Goal: Transaction & Acquisition: Purchase product/service

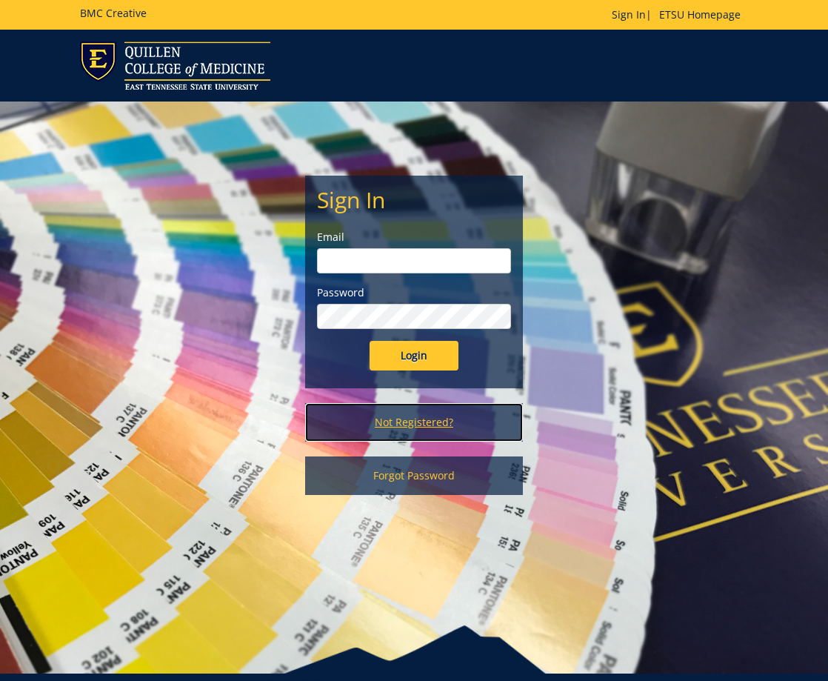
click at [437, 432] on link "Not Registered?" at bounding box center [413, 422] width 217 height 39
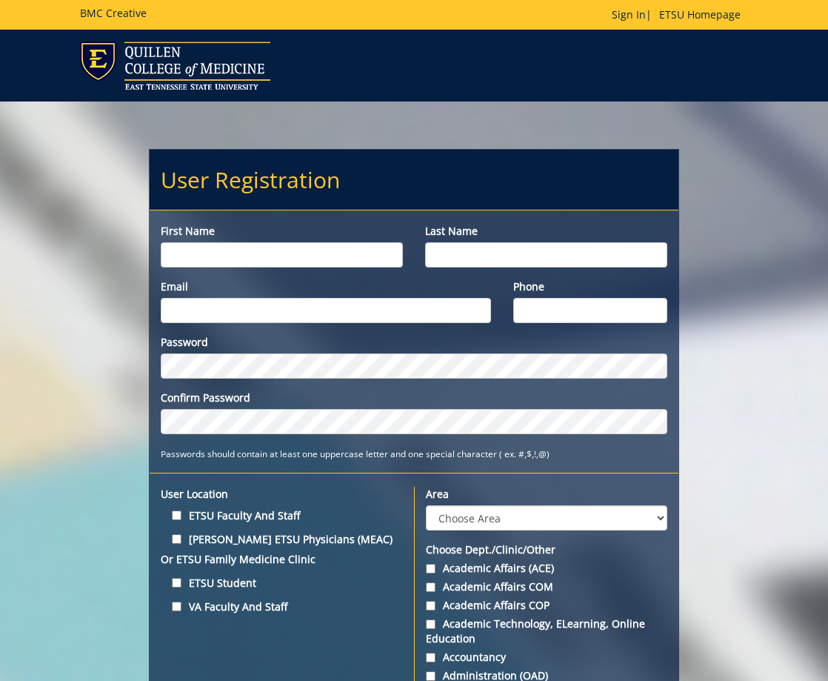
click at [207, 251] on input "First name" at bounding box center [282, 254] width 242 height 25
type input "[PERSON_NAME]"
click at [454, 259] on input "Last name" at bounding box center [546, 254] width 242 height 25
type input "Tilson"
click at [444, 304] on input "Email" at bounding box center [326, 310] width 330 height 25
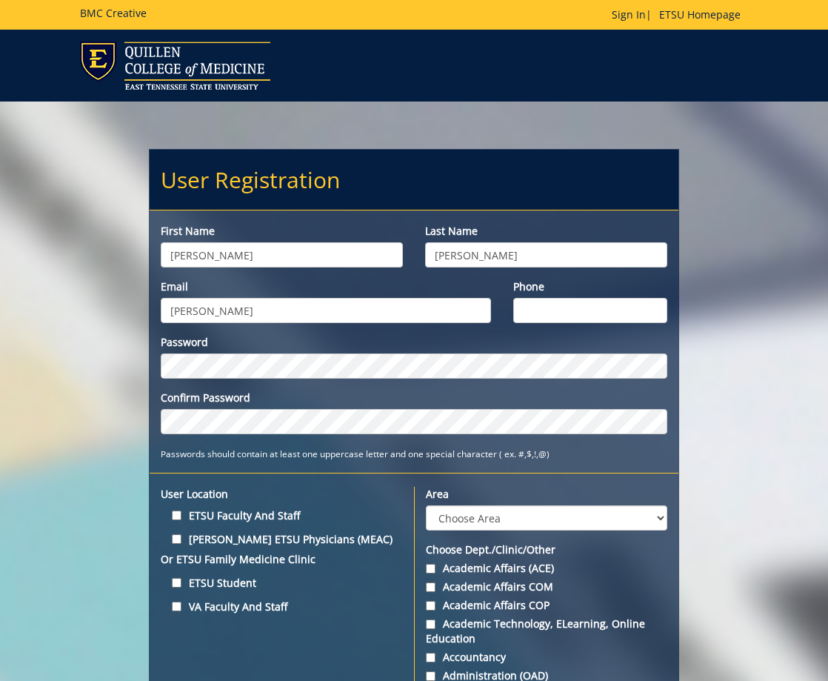
type input "tilsonh@etsu.edu"
click at [546, 299] on input "Phone" at bounding box center [590, 310] width 154 height 25
type input "2"
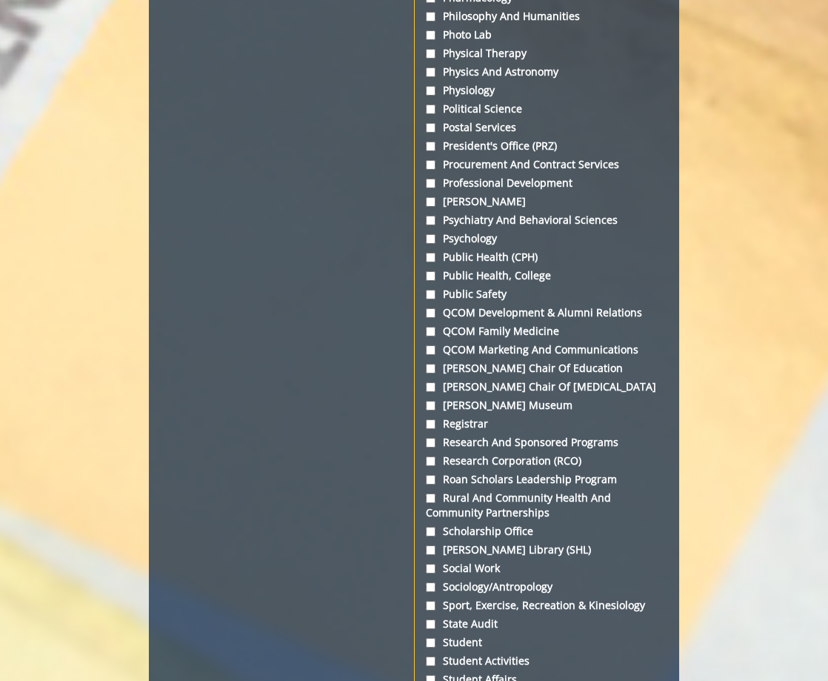
scroll to position [4889, 0]
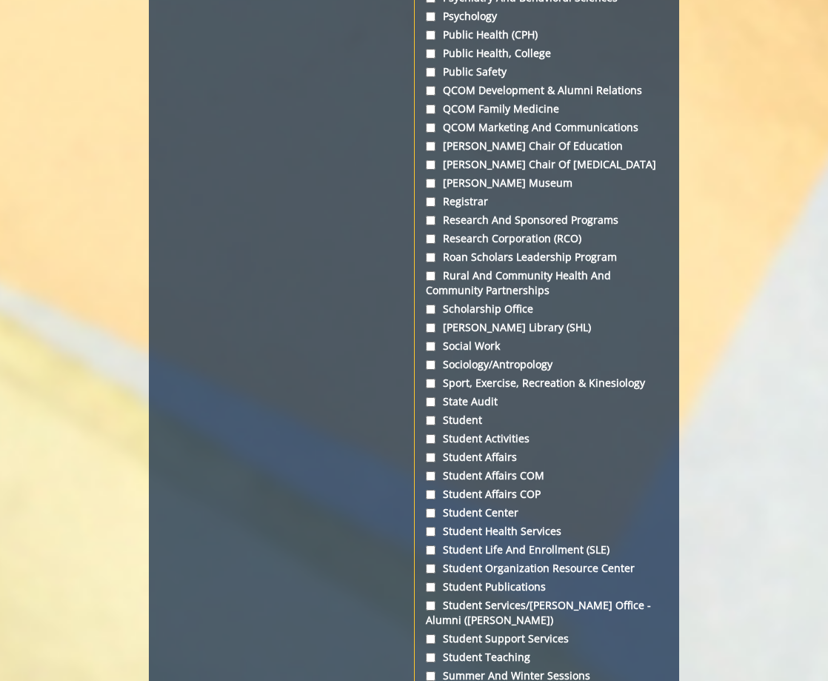
click at [489, 468] on label "Student Affairs COM" at bounding box center [546, 475] width 241 height 15
click at [436, 471] on input "Student Affairs COM" at bounding box center [431, 476] width 10 height 10
checkbox input "true"
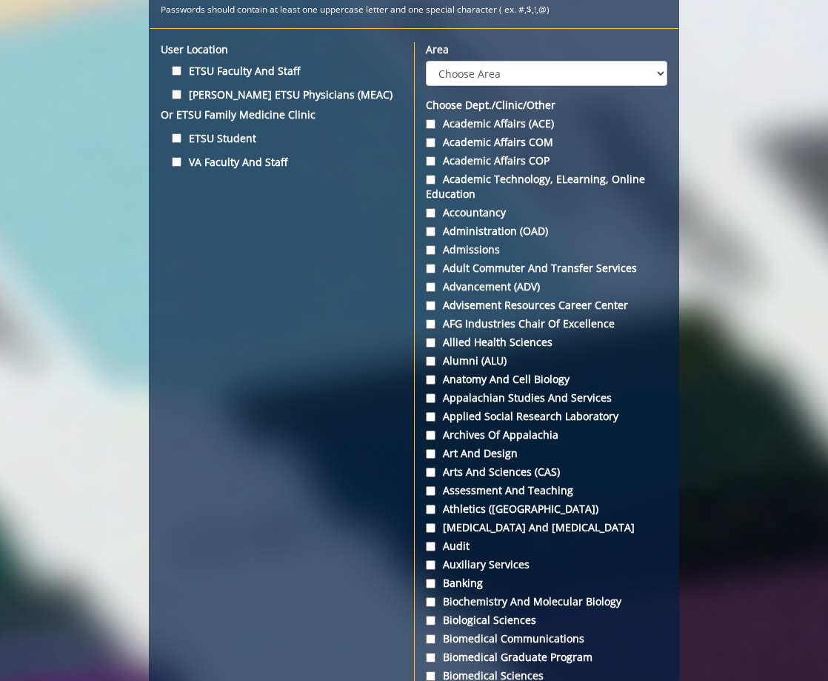
scroll to position [74, 0]
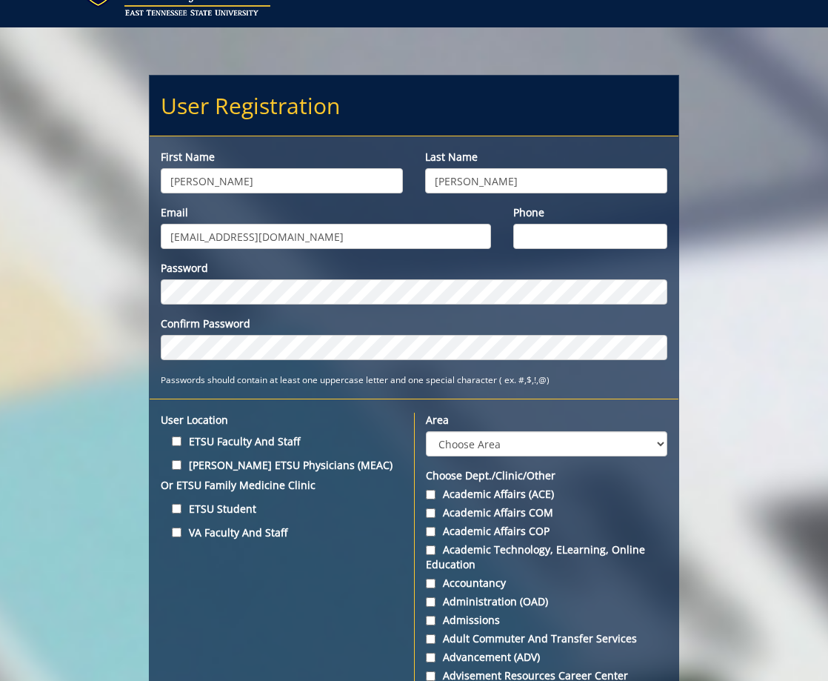
click at [247, 439] on label "ETSU Faculty and Staff" at bounding box center [282, 441] width 242 height 20
click at [181, 439] on input "ETSU Faculty and Staff" at bounding box center [177, 441] width 10 height 10
checkbox input "true"
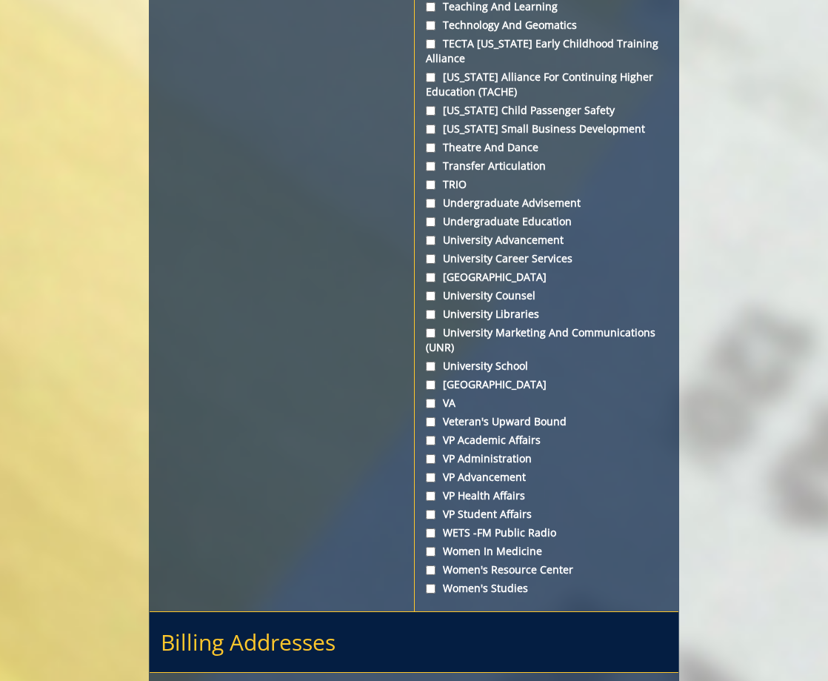
scroll to position [5752, 0]
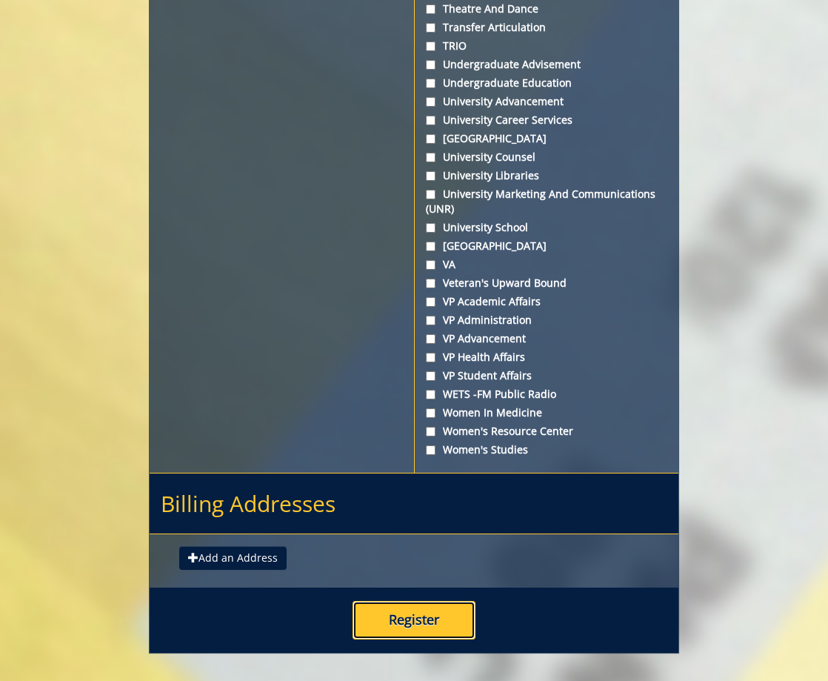
click at [414, 601] on button "Register" at bounding box center [414, 620] width 123 height 39
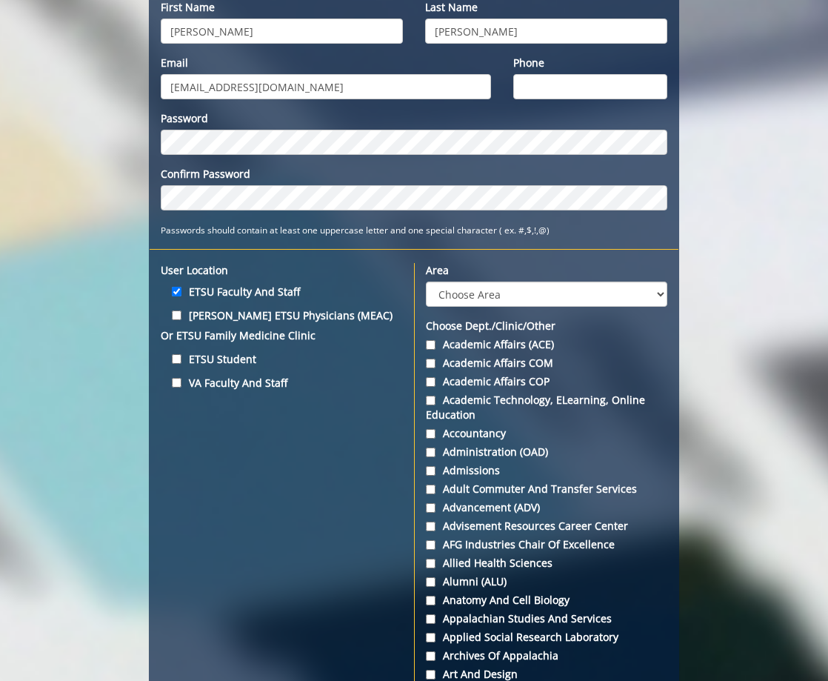
scroll to position [0, 0]
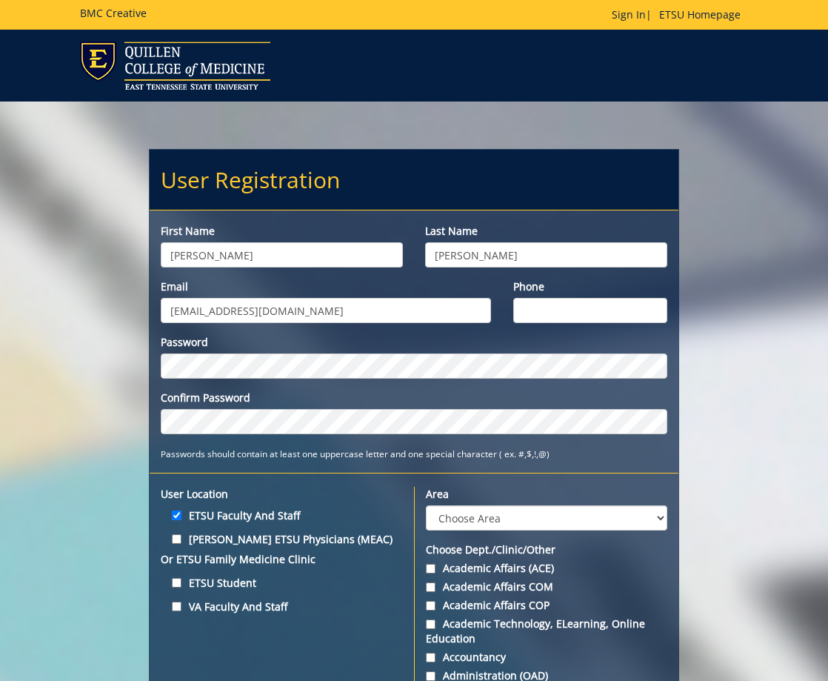
click at [605, 310] on input "Phone" at bounding box center [590, 310] width 154 height 25
click at [555, 310] on input "Phone" at bounding box center [590, 310] width 154 height 25
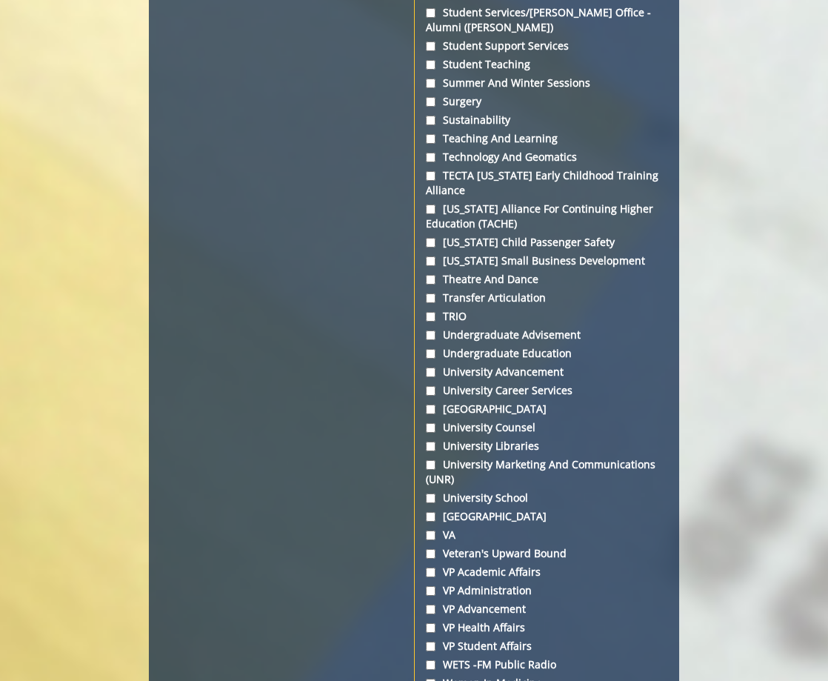
scroll to position [5752, 0]
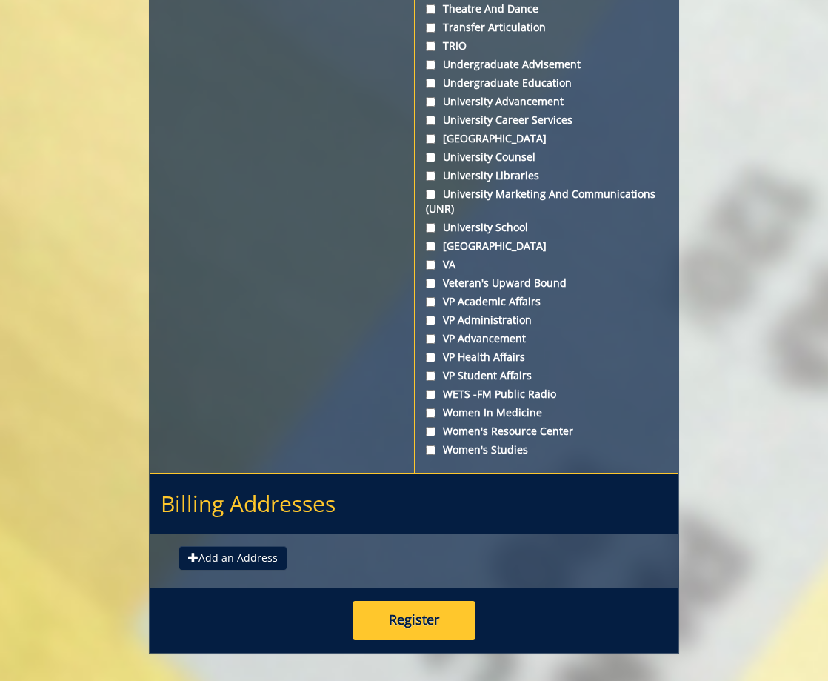
type input "4234392404"
click at [432, 601] on button "Register" at bounding box center [414, 620] width 123 height 39
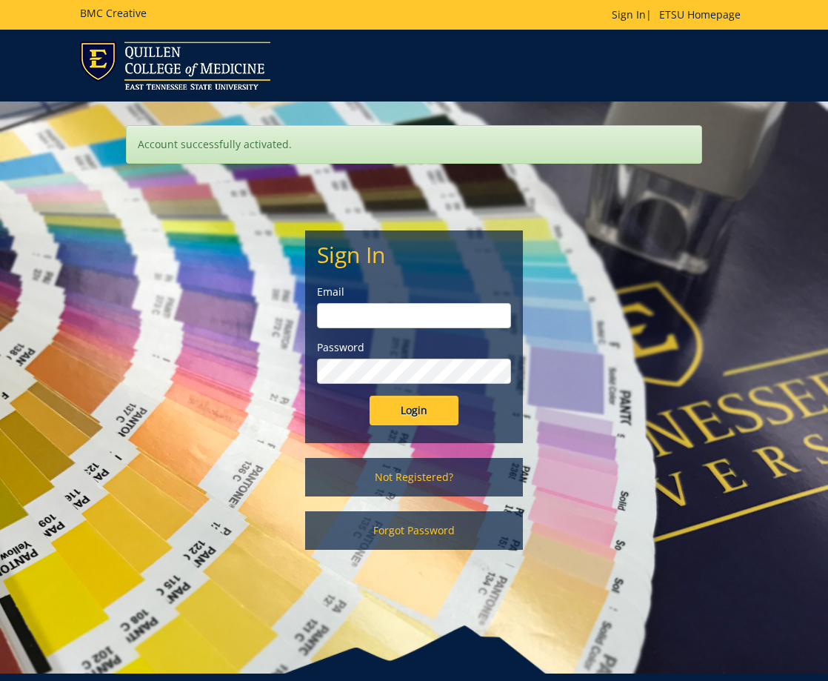
click at [399, 317] on input "email" at bounding box center [413, 315] width 193 height 25
type input "[EMAIL_ADDRESS][DOMAIN_NAME]"
click at [426, 417] on input "Login" at bounding box center [414, 411] width 89 height 30
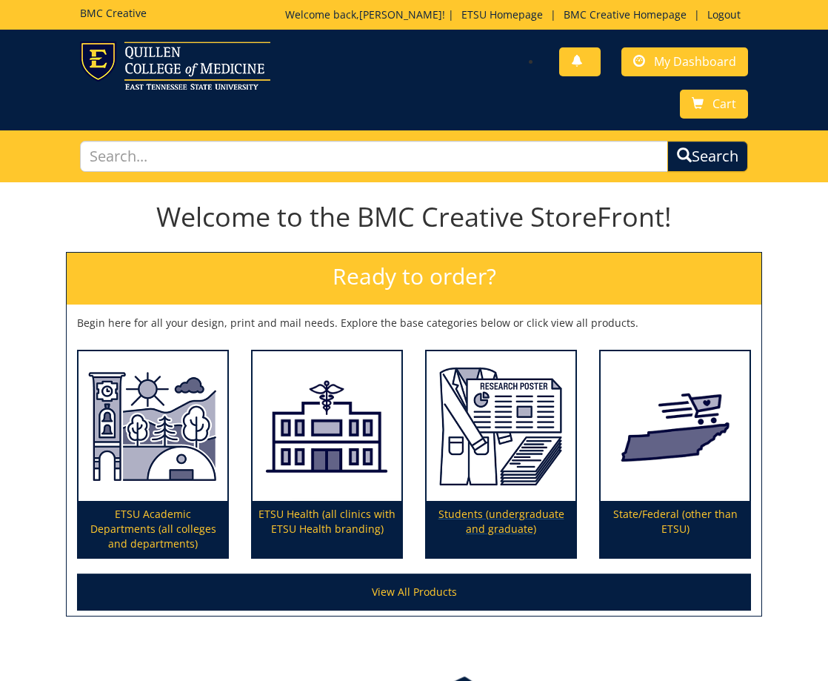
scroll to position [113, 0]
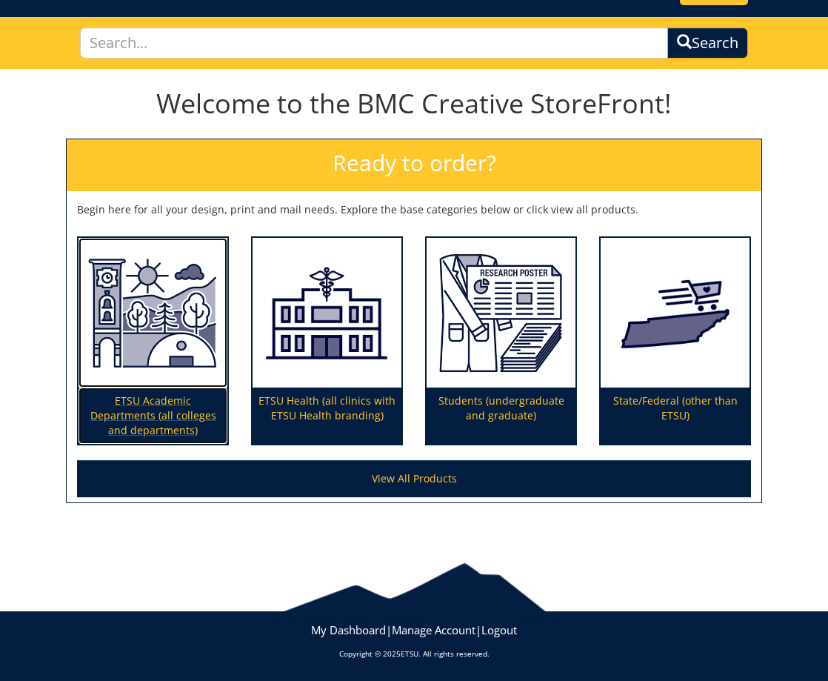
click at [139, 390] on p "ETSU Academic Departments (all colleges and departments)" at bounding box center [153, 415] width 149 height 56
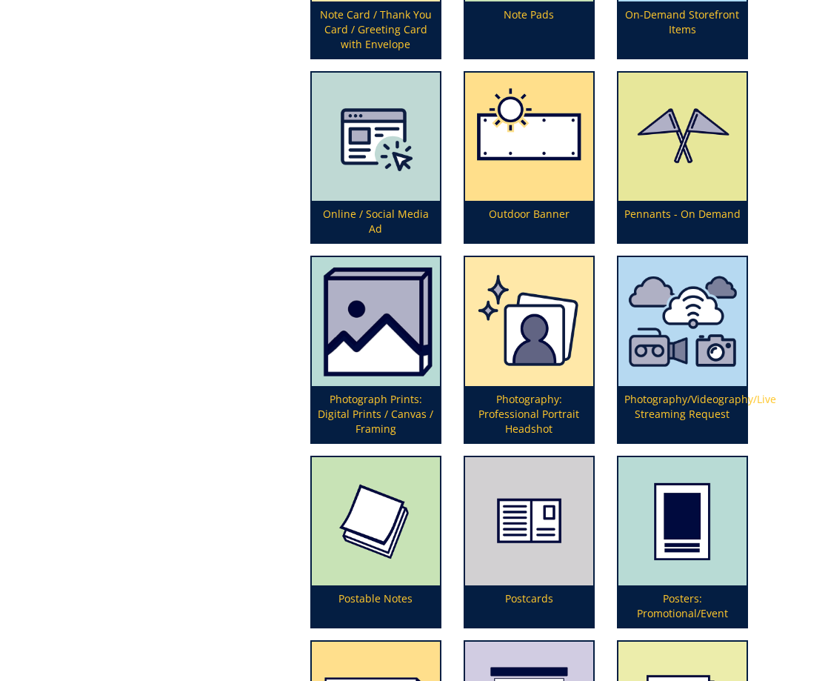
scroll to position [4296, 0]
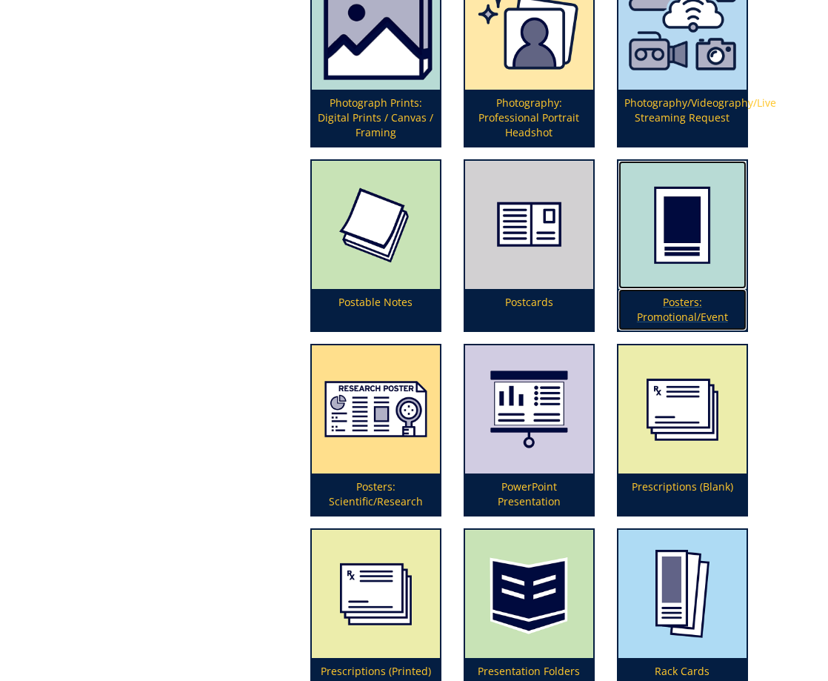
click at [702, 320] on p "Posters: Promotional/Event" at bounding box center [683, 309] width 128 height 41
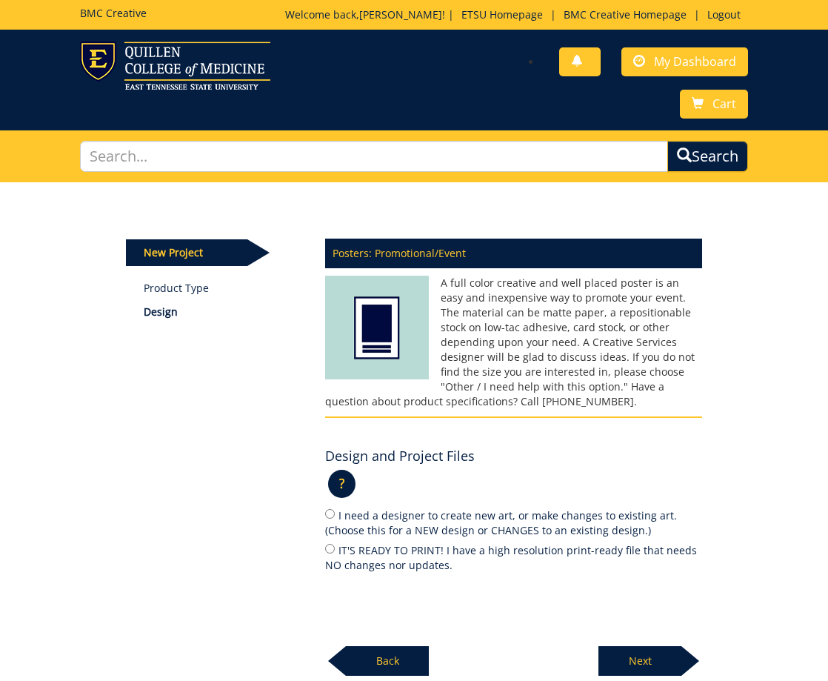
scroll to position [139, 0]
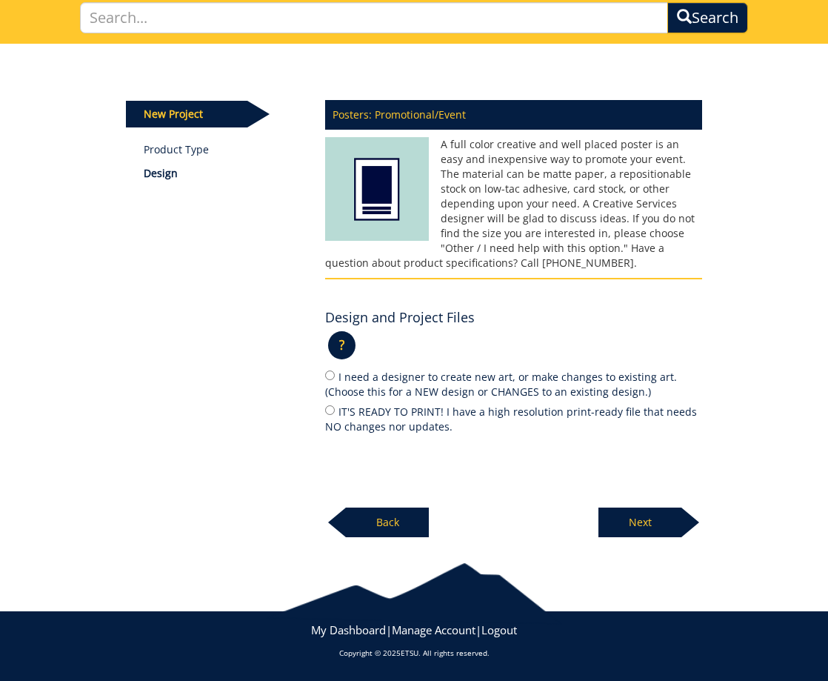
click at [475, 383] on label "I need a designer to create new art, or make changes to existing art. (Choose t…" at bounding box center [513, 383] width 377 height 31
click at [335, 380] on input "I need a designer to create new art, or make changes to existing art. (Choose t…" at bounding box center [330, 375] width 10 height 10
radio input "true"
click at [668, 520] on p "Next" at bounding box center [640, 522] width 83 height 30
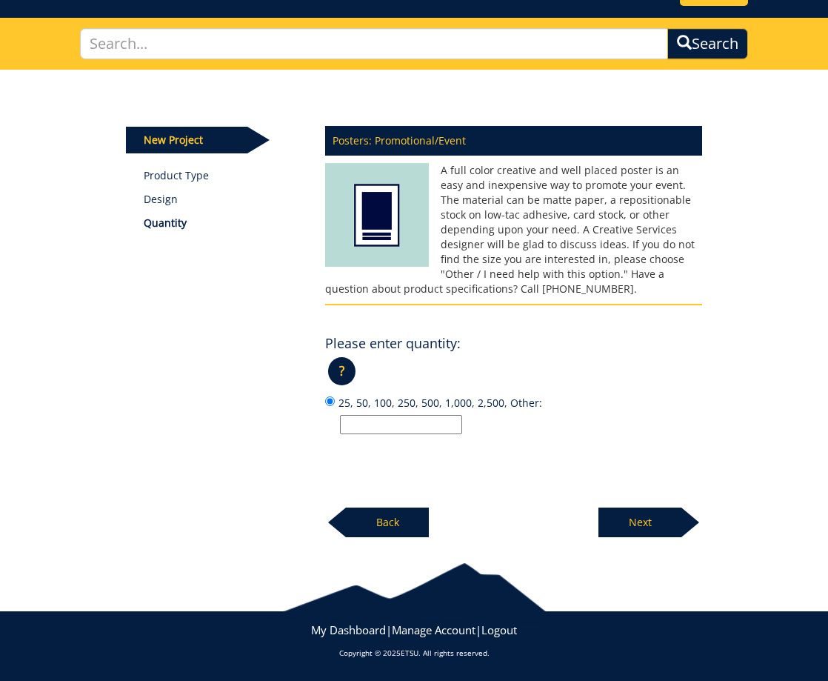
scroll to position [113, 0]
click at [410, 421] on input "25, 50, 100, 250, 500, 1,000, 2,500, Other:" at bounding box center [401, 424] width 122 height 19
click at [344, 376] on p "?" at bounding box center [341, 371] width 27 height 28
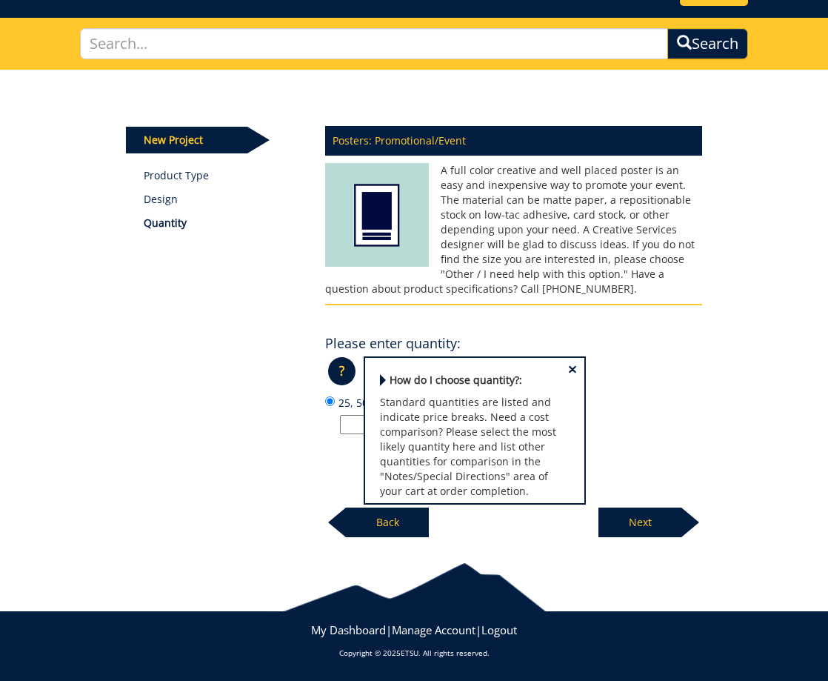
scroll to position [18, 0]
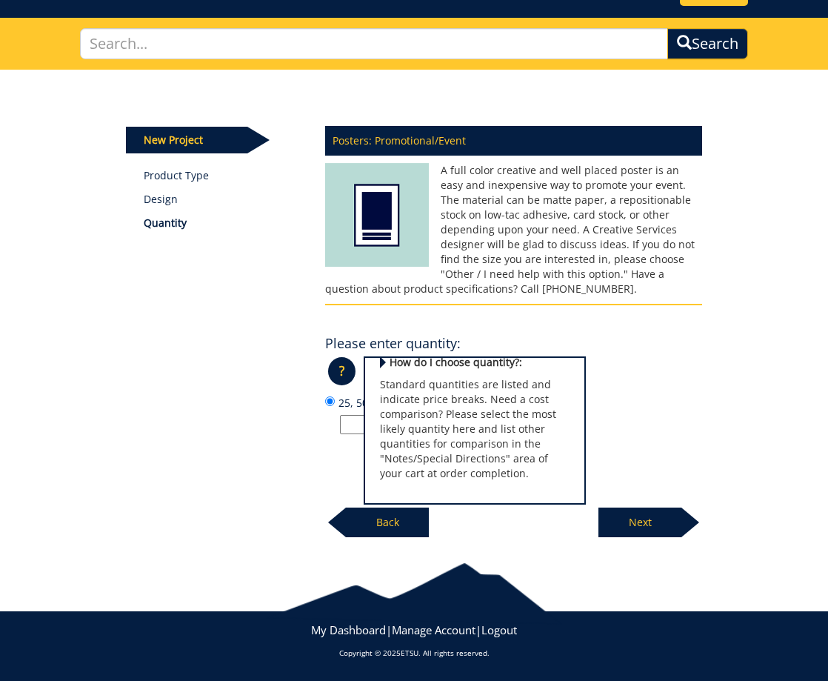
click at [301, 380] on div "New Project Product Type Design Quantity Posters: Promotional/Event Please ente…" at bounding box center [414, 303] width 599 height 467
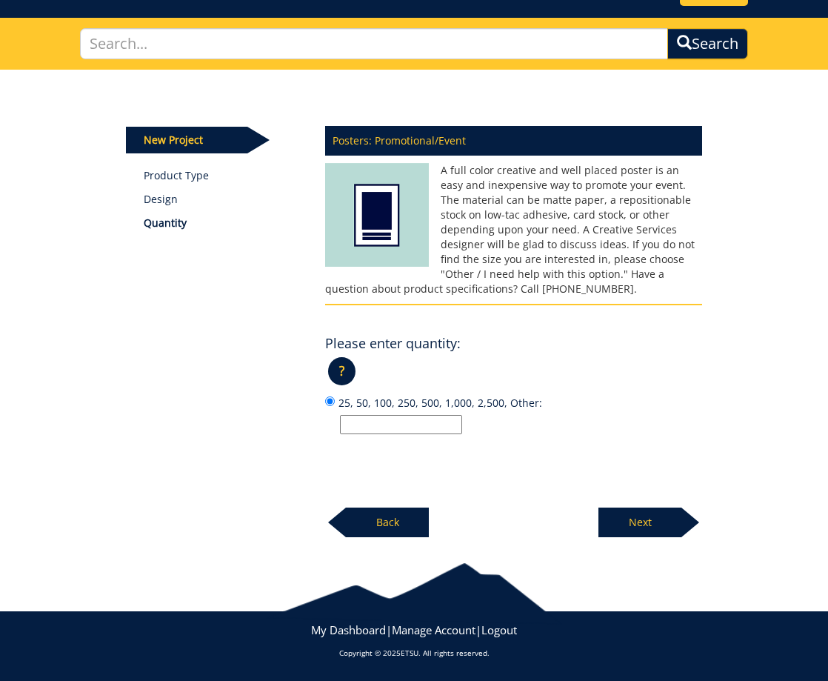
click at [356, 416] on input "25, 50, 100, 250, 500, 1,000, 2,500, Other:" at bounding box center [401, 424] width 122 height 19
type input "10"
click at [542, 449] on div "Posters: Promotional/Event A full color creative and well placed poster is an e…" at bounding box center [513, 327] width 399 height 420
click at [633, 525] on p "Next" at bounding box center [640, 522] width 83 height 30
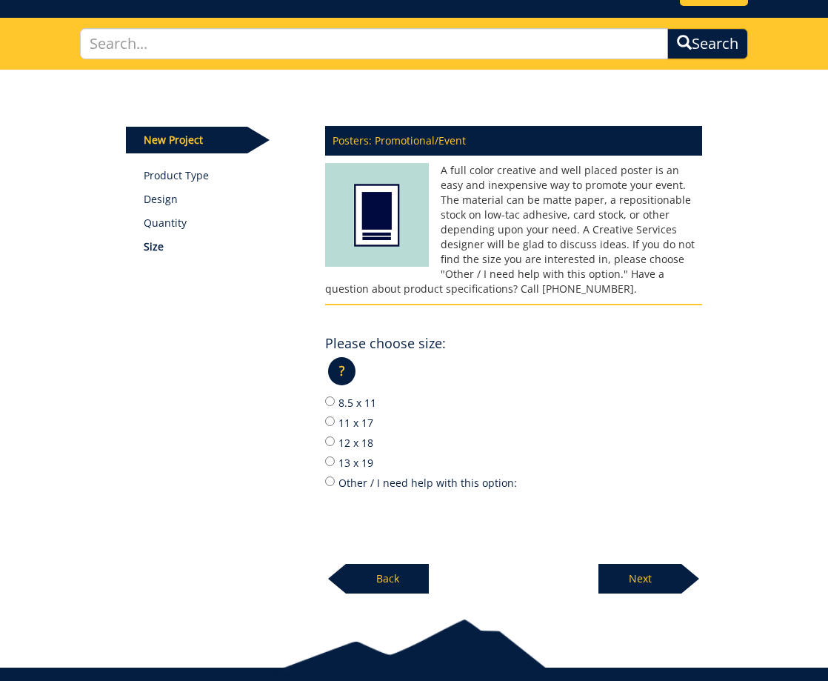
scroll to position [169, 0]
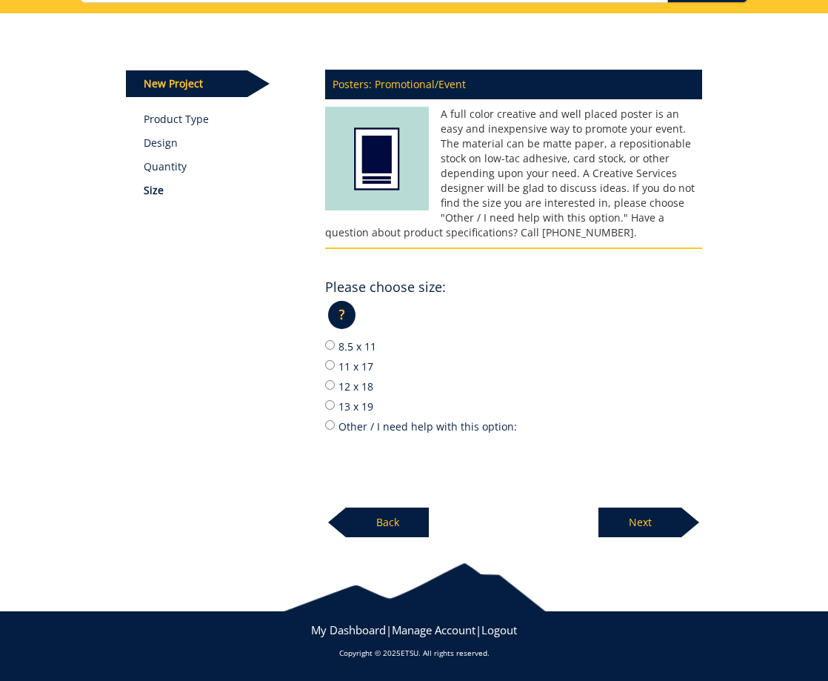
click at [399, 427] on label "Other / I need help with this option:" at bounding box center [513, 426] width 377 height 16
click at [335, 427] on input "Other / I need help with this option:" at bounding box center [330, 425] width 10 height 10
radio input "true"
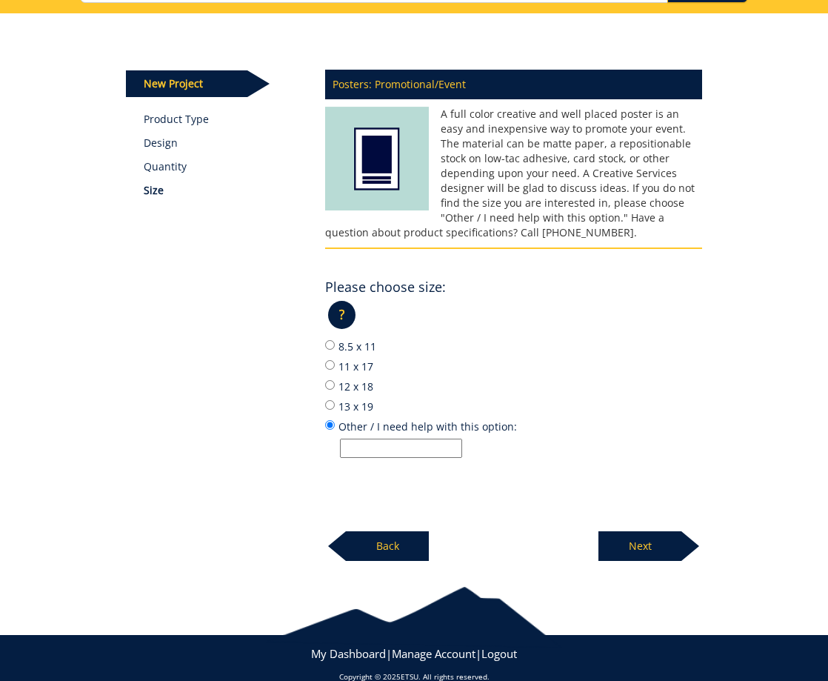
click at [381, 540] on p "Back" at bounding box center [387, 546] width 83 height 30
click at [381, 539] on p "Back" at bounding box center [387, 546] width 83 height 30
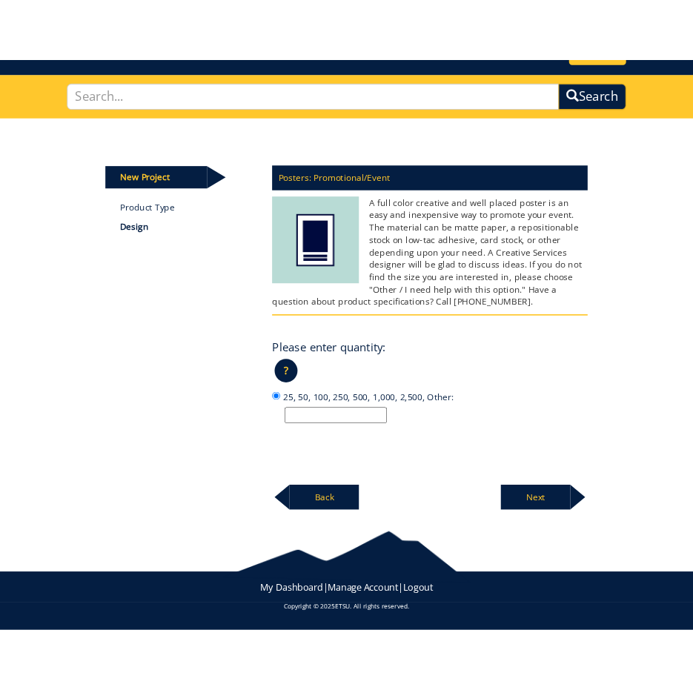
scroll to position [0, 0]
